Goal: Task Accomplishment & Management: Complete application form

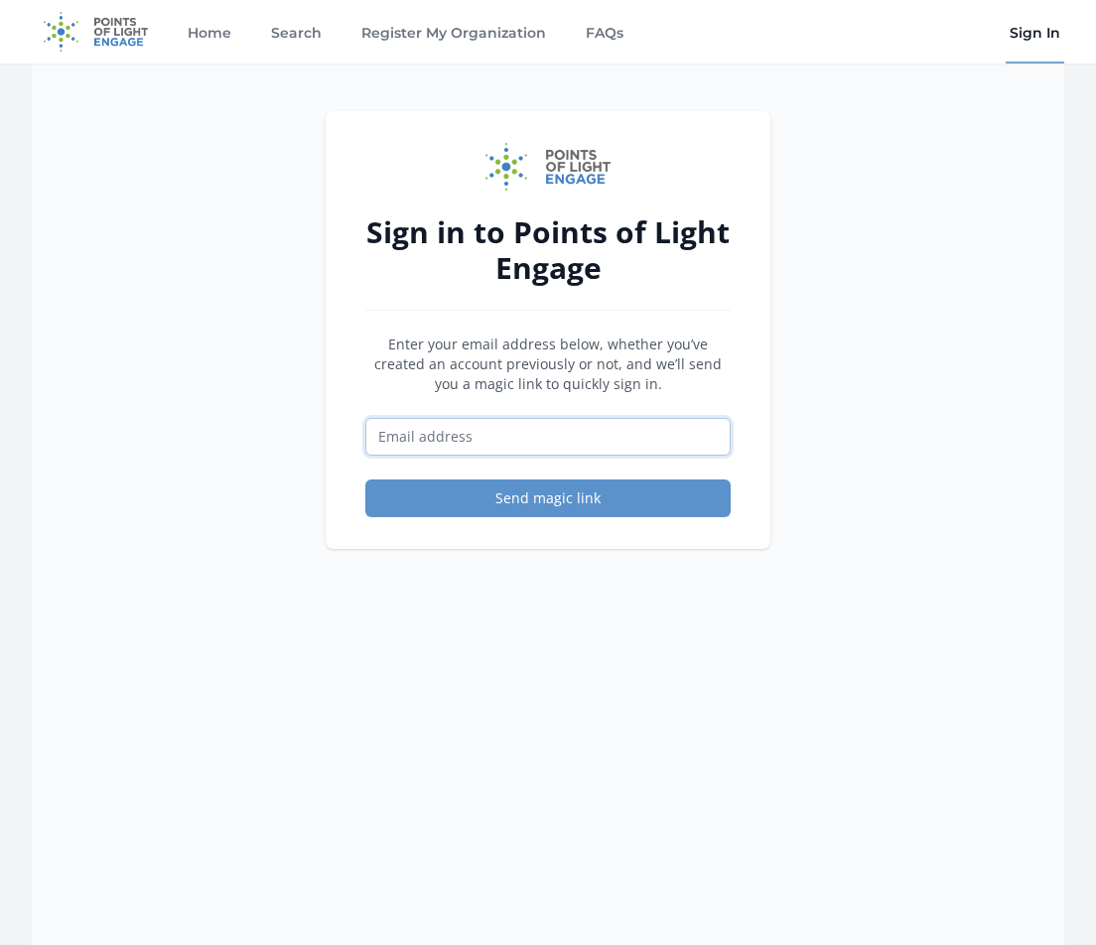
drag, startPoint x: 493, startPoint y: 433, endPoint x: 505, endPoint y: 452, distance: 22.9
click at [496, 438] on input "Email address" at bounding box center [547, 437] width 365 height 38
type input "[EMAIL_ADDRESS][DOMAIN_NAME]"
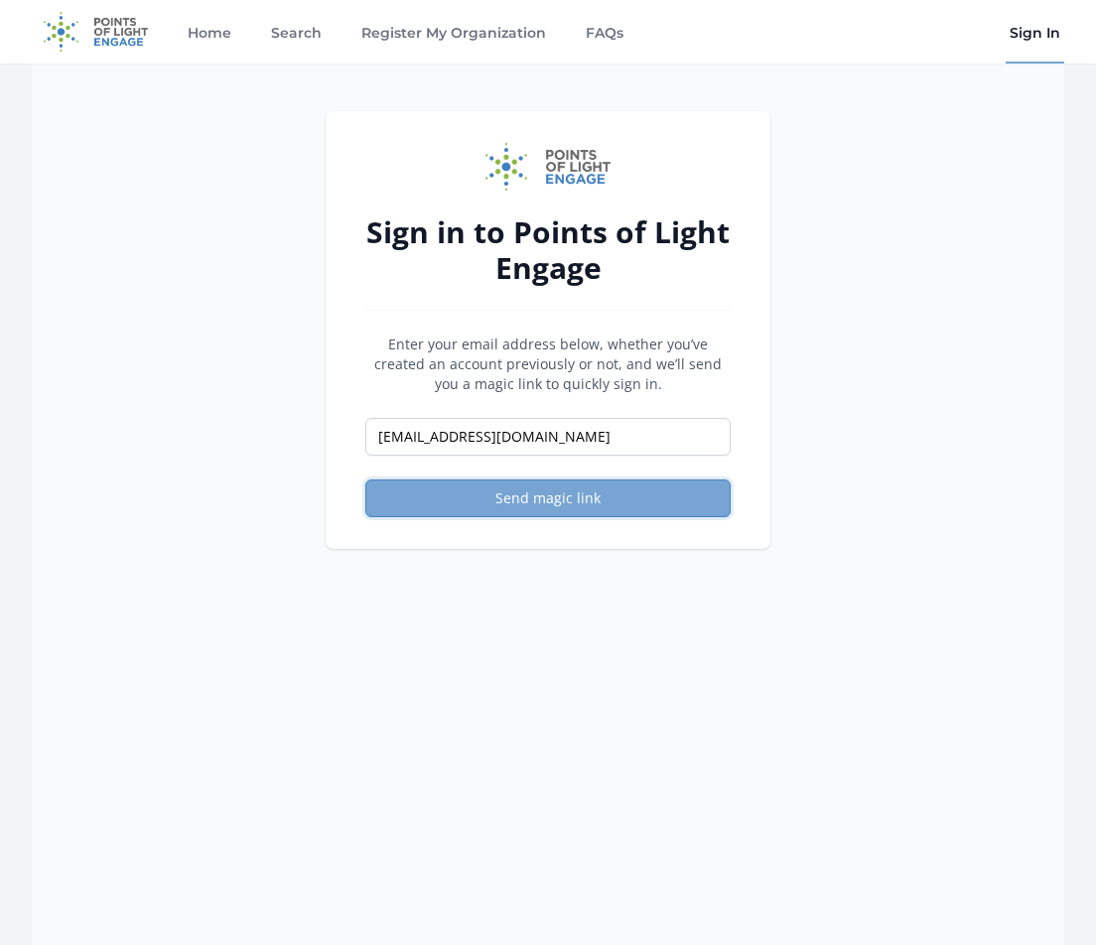
click at [556, 512] on button "Send magic link" at bounding box center [547, 499] width 365 height 38
click at [572, 496] on button "Send magic link" at bounding box center [547, 499] width 365 height 38
click at [586, 502] on button "Send magic link" at bounding box center [547, 499] width 365 height 38
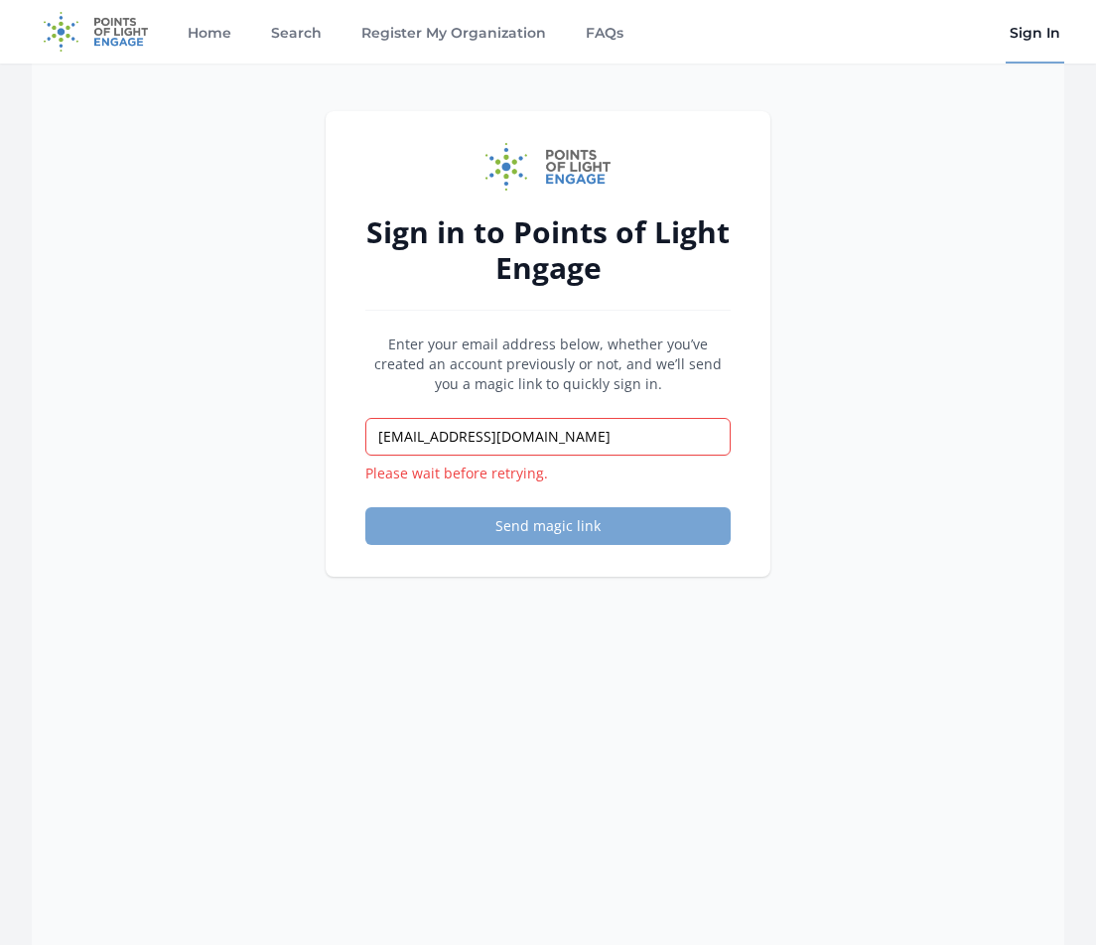
click at [541, 517] on button "Send magic link" at bounding box center [547, 526] width 365 height 38
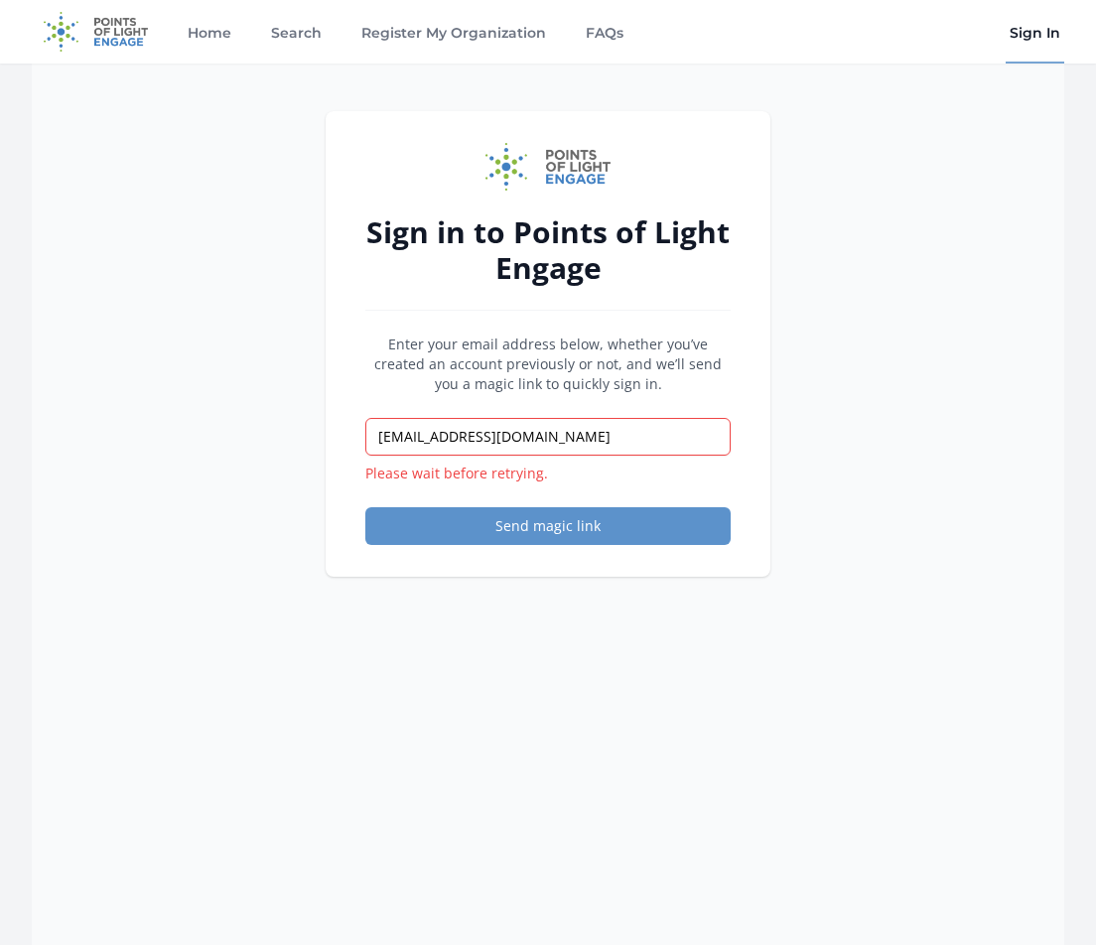
click at [523, 503] on form "Enter your email address below, whether you’ve created an account previously or…" at bounding box center [547, 440] width 365 height 211
click at [517, 534] on button "Send magic link" at bounding box center [547, 526] width 365 height 38
click at [536, 526] on button "Send magic link" at bounding box center [547, 526] width 365 height 38
click at [563, 528] on button "Send magic link" at bounding box center [547, 526] width 365 height 38
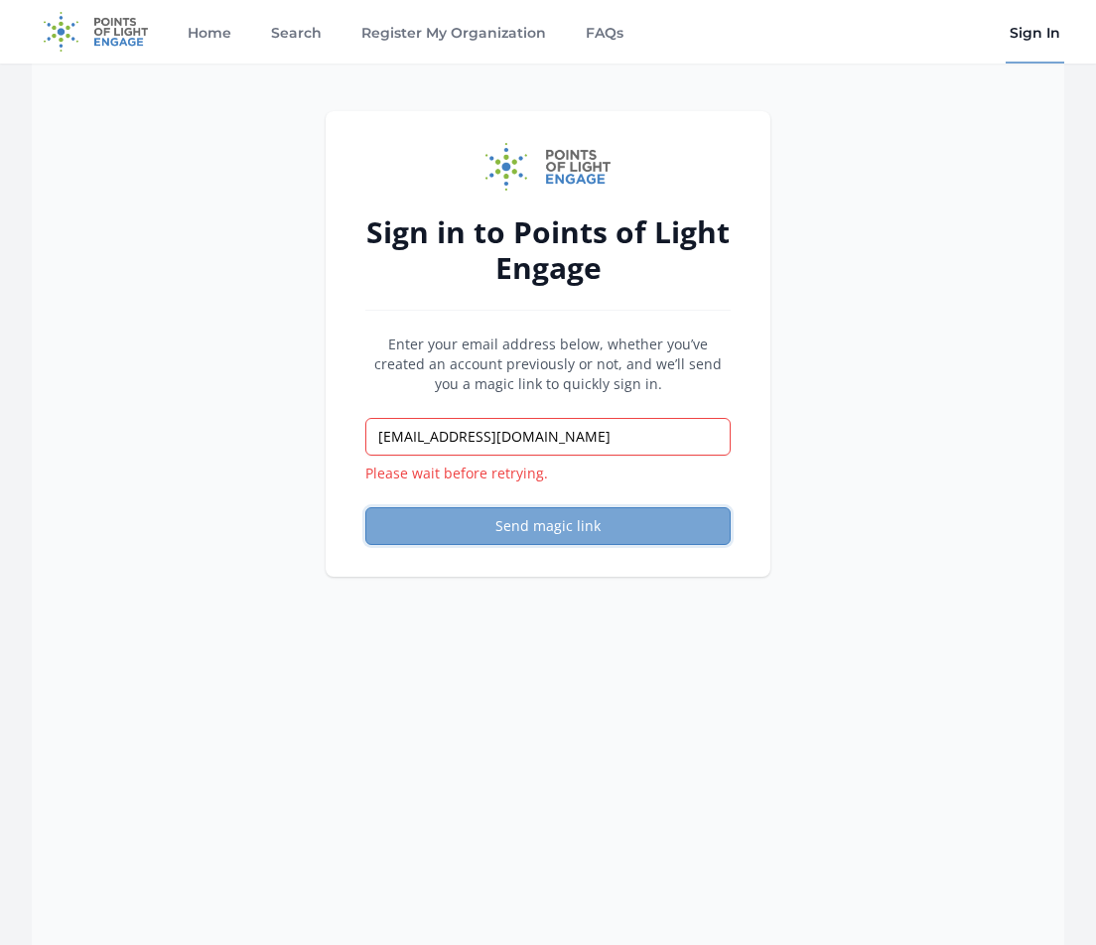
drag, startPoint x: 563, startPoint y: 528, endPoint x: 618, endPoint y: 498, distance: 62.7
click at [565, 528] on button "Send magic link" at bounding box center [547, 526] width 365 height 38
click at [596, 532] on button "Send magic link" at bounding box center [547, 526] width 365 height 38
click at [595, 532] on button "Send magic link" at bounding box center [547, 526] width 365 height 38
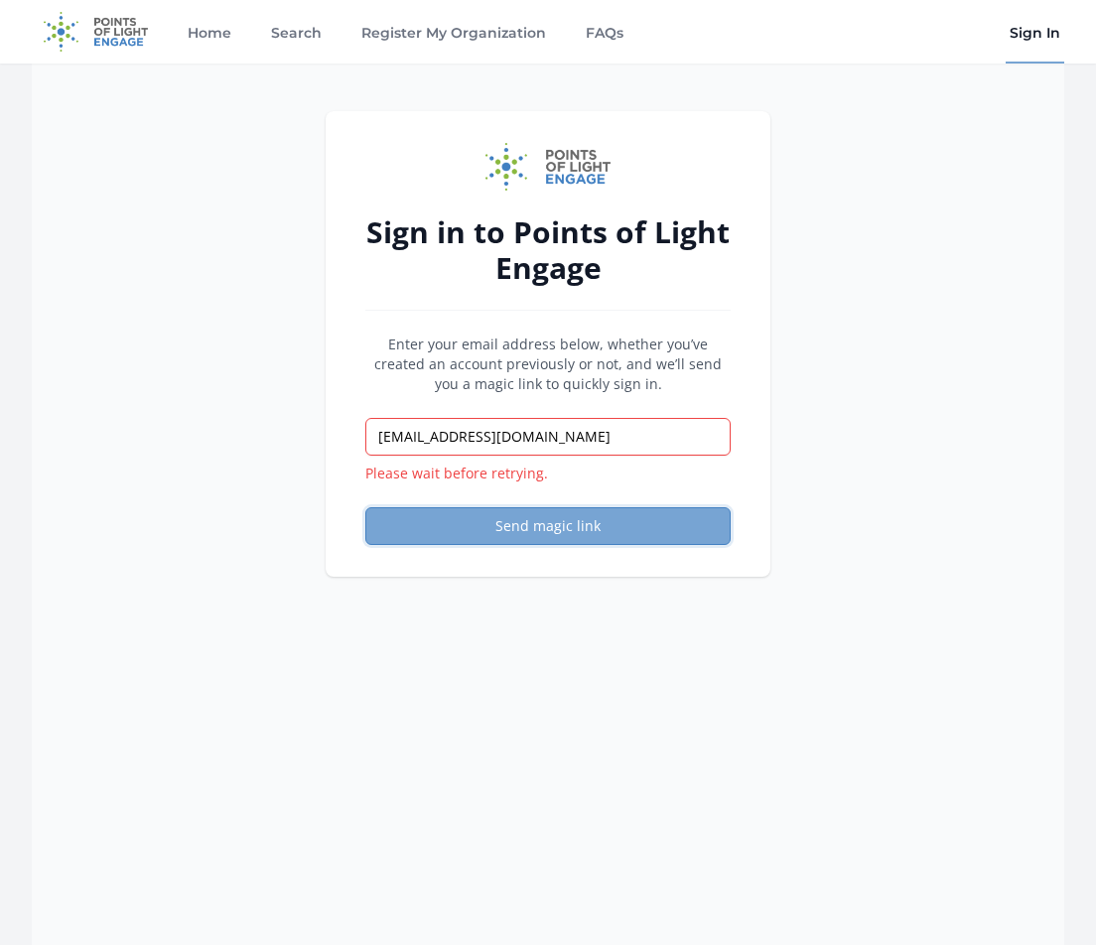
click at [595, 533] on button "Send magic link" at bounding box center [547, 526] width 365 height 38
click at [594, 534] on button "Send magic link" at bounding box center [547, 526] width 365 height 38
click at [593, 534] on button "Send magic link" at bounding box center [547, 526] width 365 height 38
drag, startPoint x: 0, startPoint y: 0, endPoint x: 292, endPoint y: 333, distance: 442.6
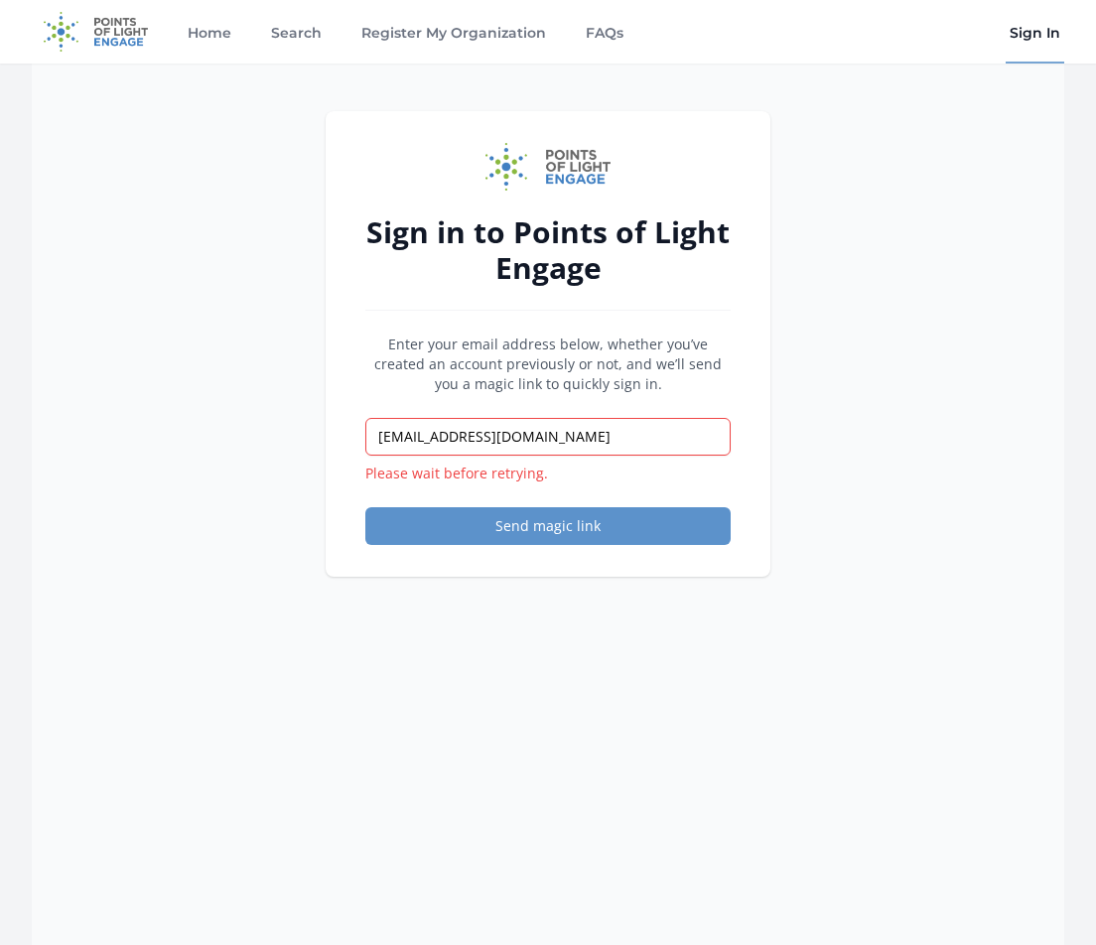
click at [510, 516] on button "Send magic link" at bounding box center [547, 526] width 365 height 38
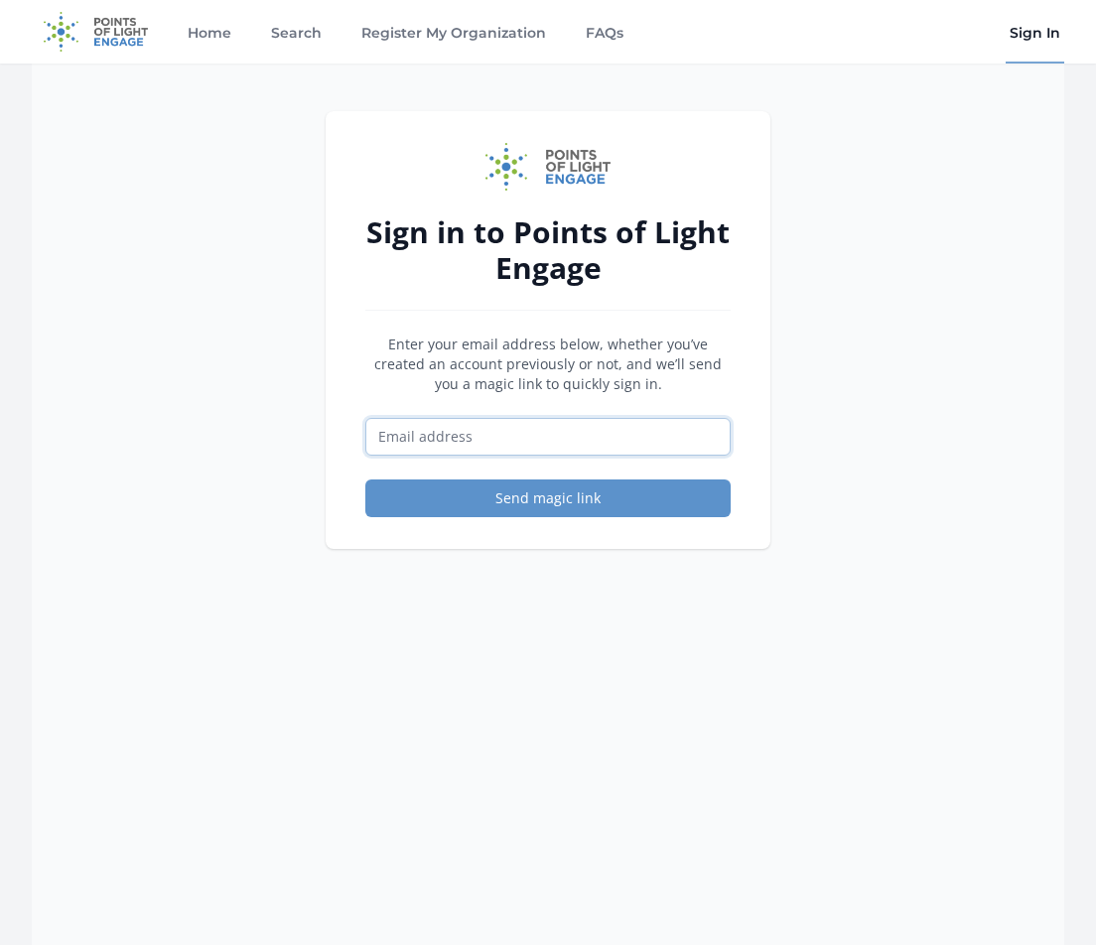
click at [488, 436] on input "Email address" at bounding box center [547, 437] width 365 height 38
type input "[EMAIL_ADDRESS][DOMAIN_NAME]"
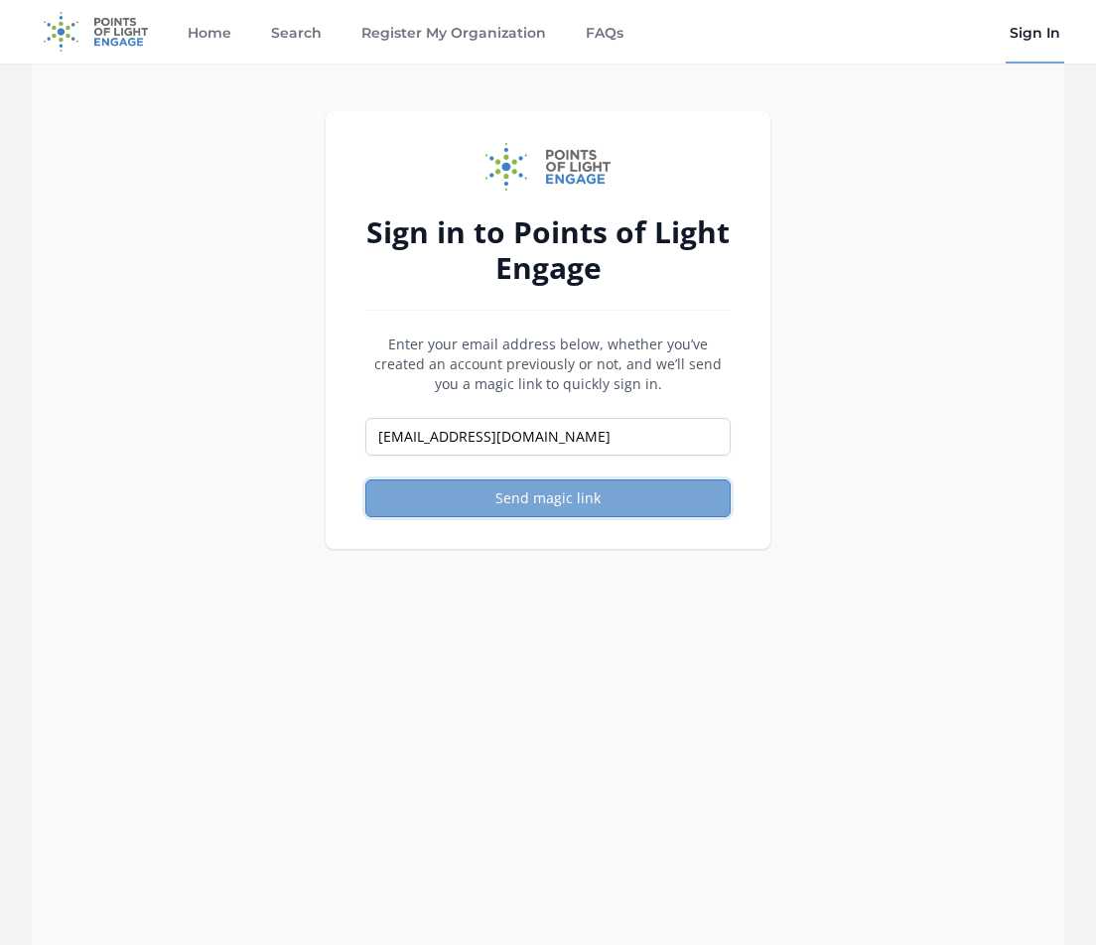
click at [556, 498] on button "Send magic link" at bounding box center [547, 499] width 365 height 38
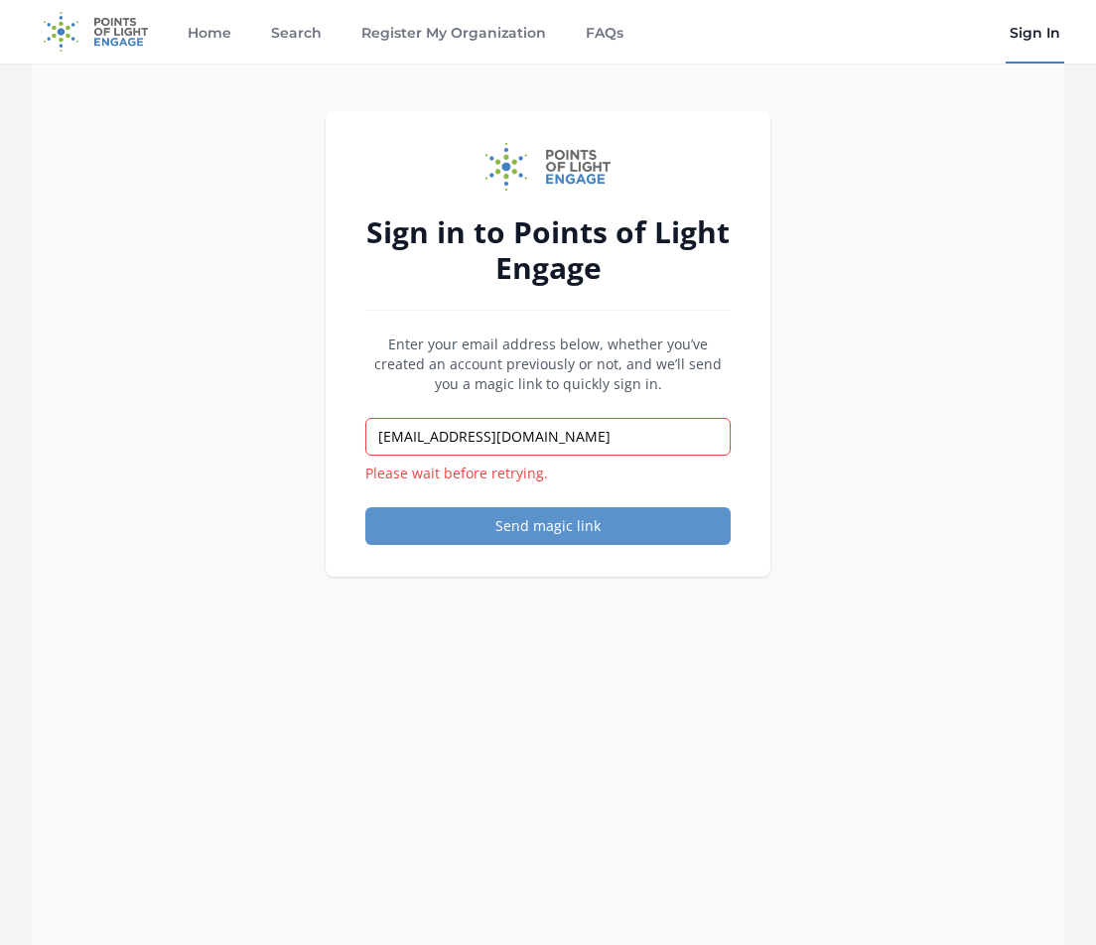
click at [1032, 30] on link "Sign In" at bounding box center [1035, 32] width 59 height 64
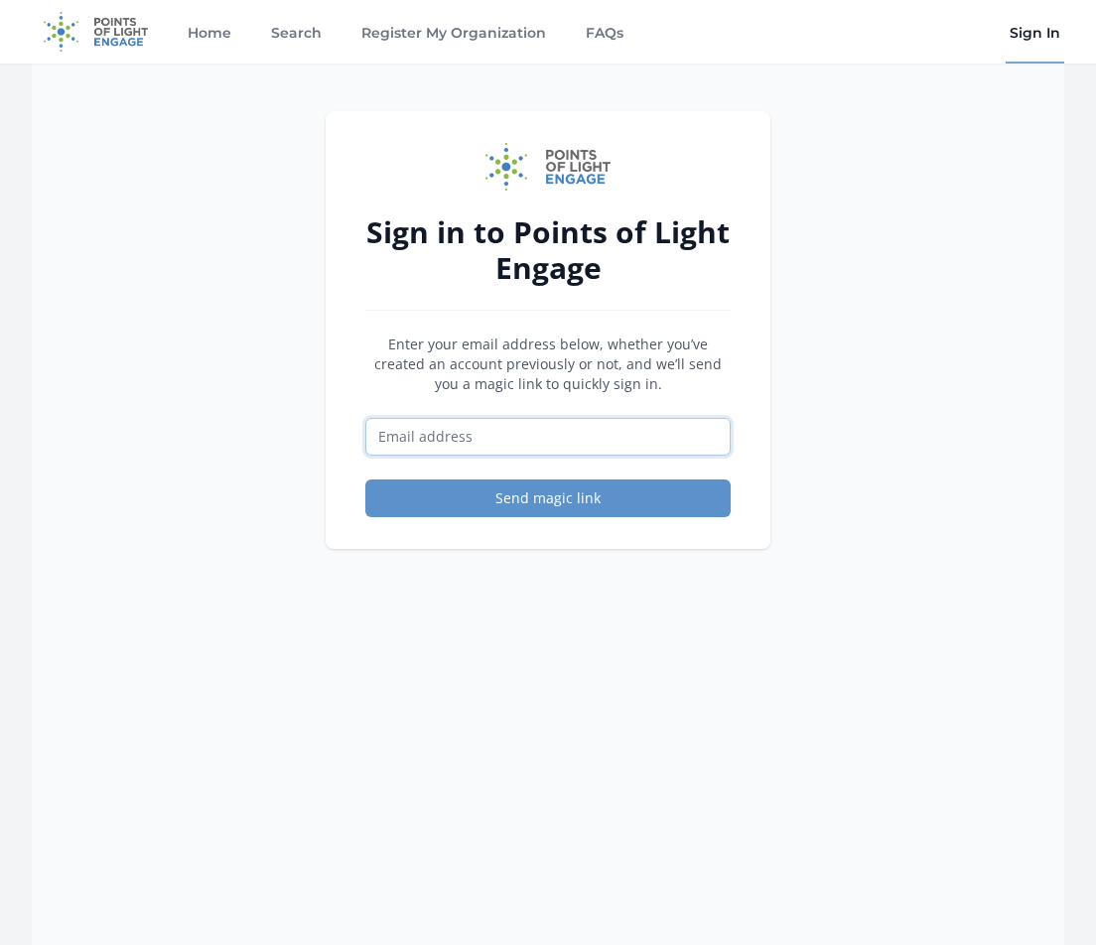
click at [581, 447] on input "Email address" at bounding box center [547, 437] width 365 height 38
type input "[EMAIL_ADDRESS][DOMAIN_NAME]"
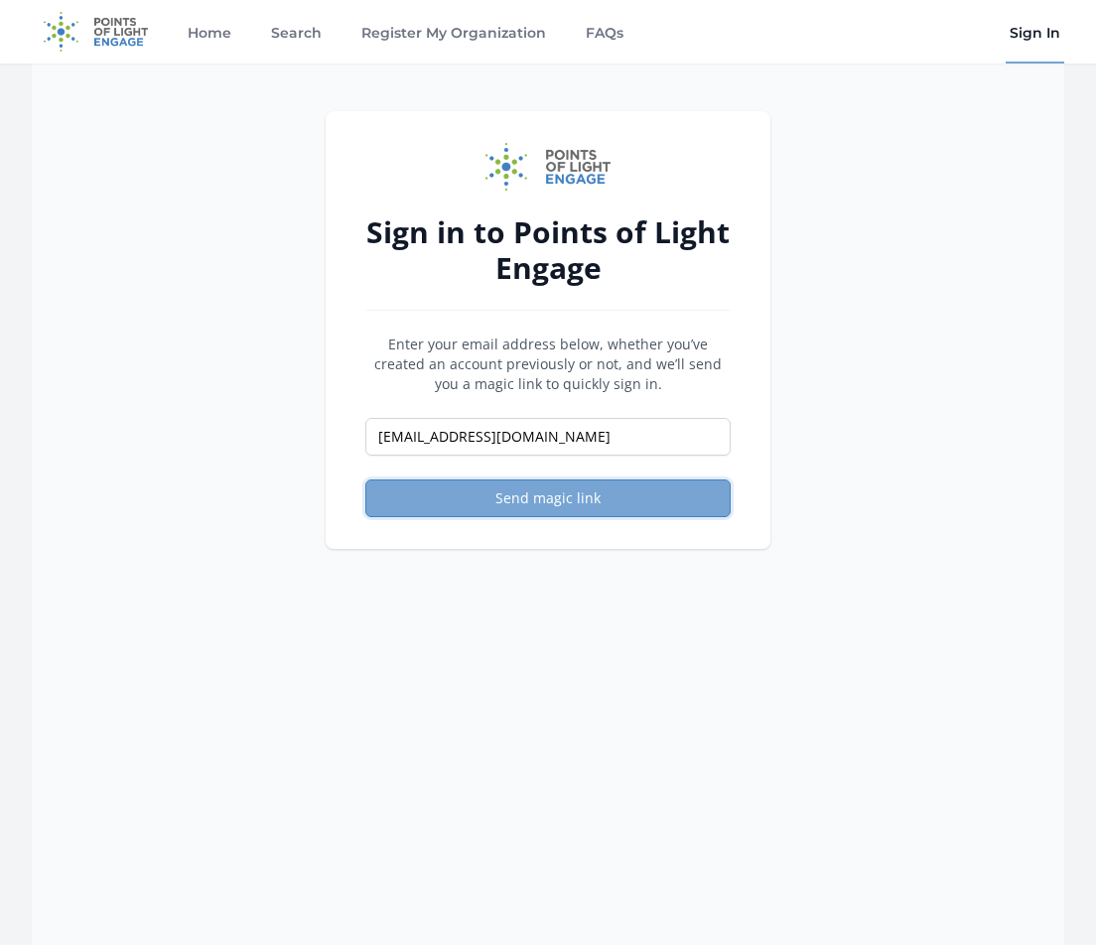
click at [612, 502] on button "Send magic link" at bounding box center [547, 499] width 365 height 38
